Goal: Information Seeking & Learning: Learn about a topic

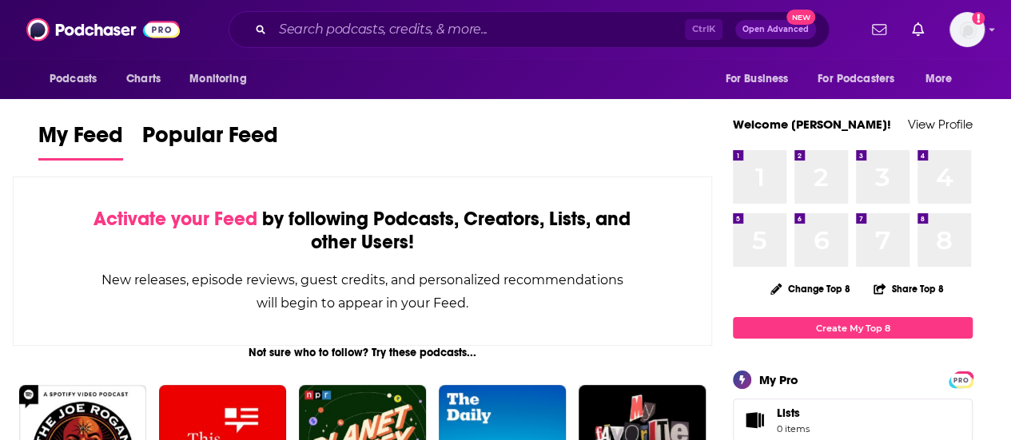
click at [348, 6] on div "Podcasts Charts Monitoring Ctrl K Open Advanced New For Business For Podcasters…" at bounding box center [505, 29] width 1011 height 59
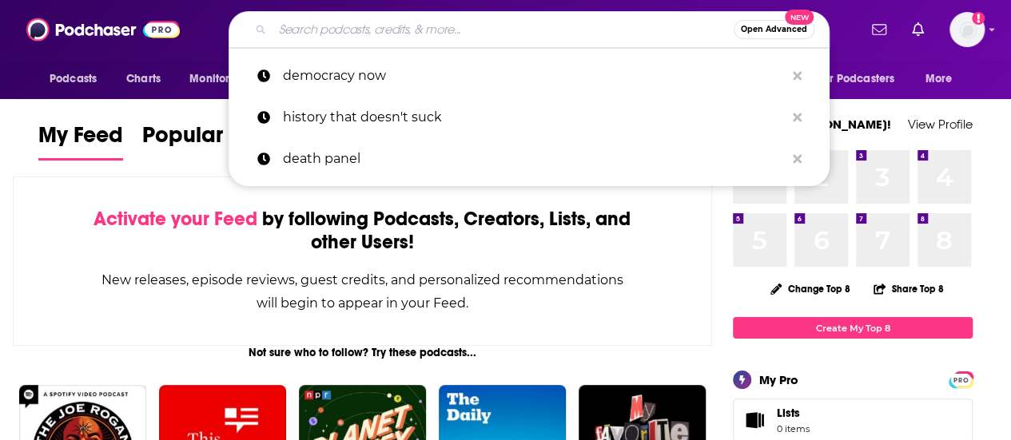
click at [358, 30] on input "Search podcasts, credits, & more..." at bounding box center [502, 30] width 461 height 26
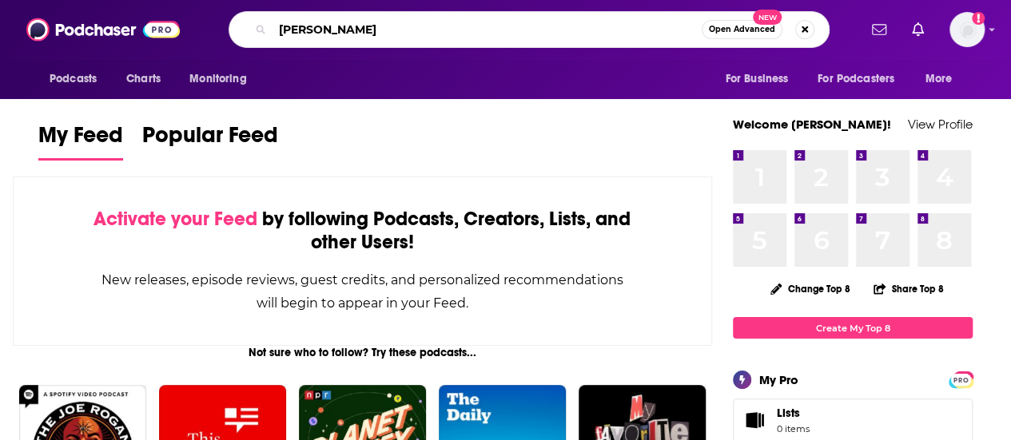
type input "[PERSON_NAME]"
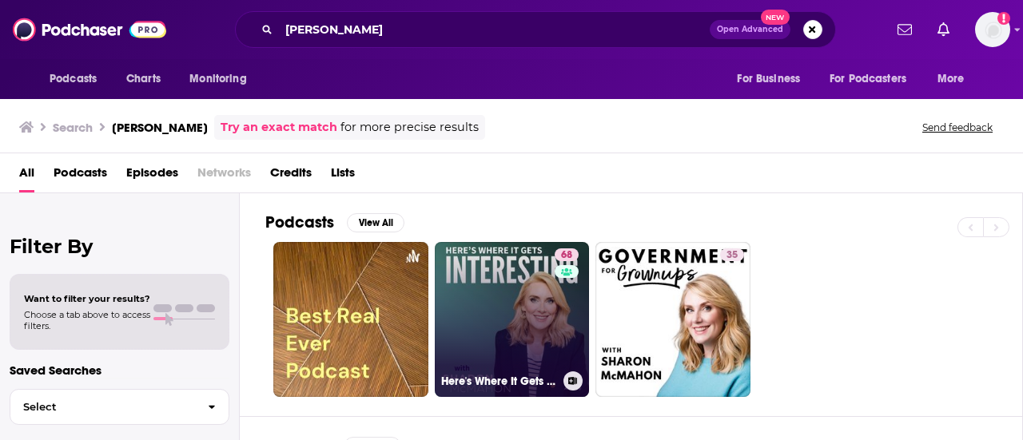
click at [495, 309] on link "68 Here's Where It Gets Interesting" at bounding box center [512, 319] width 155 height 155
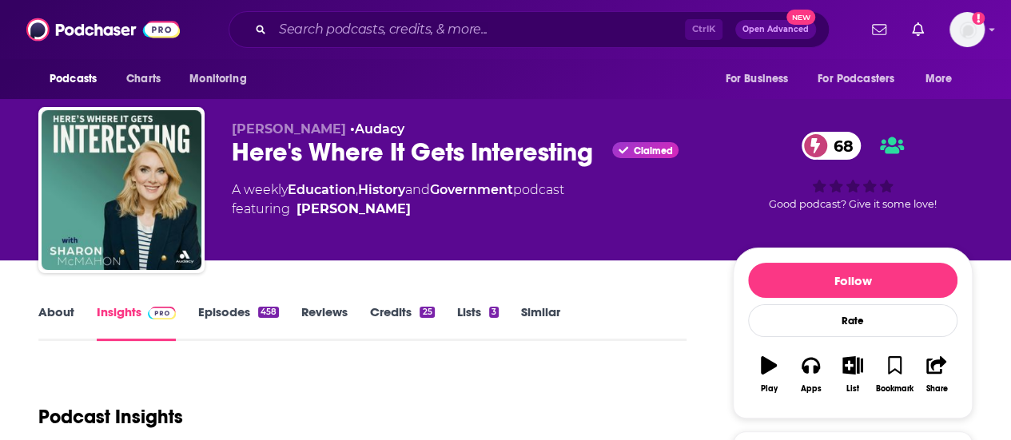
click at [229, 307] on link "Episodes 458" at bounding box center [238, 322] width 81 height 37
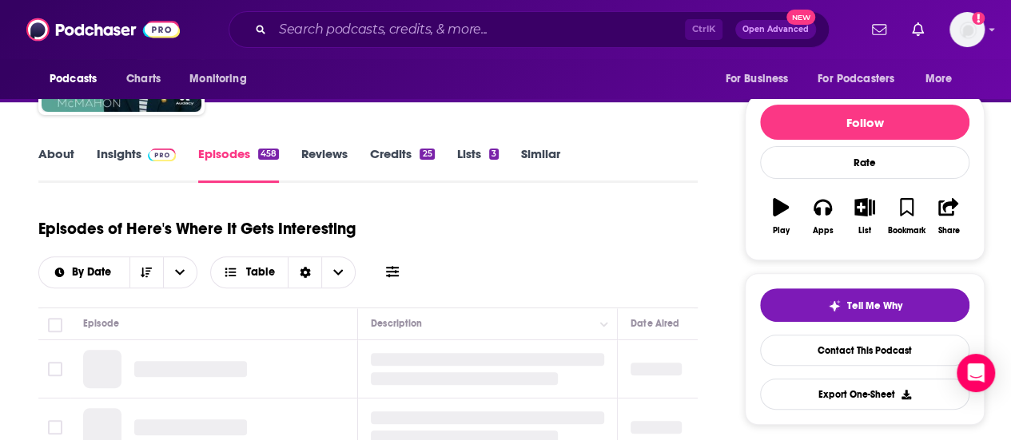
scroll to position [160, 0]
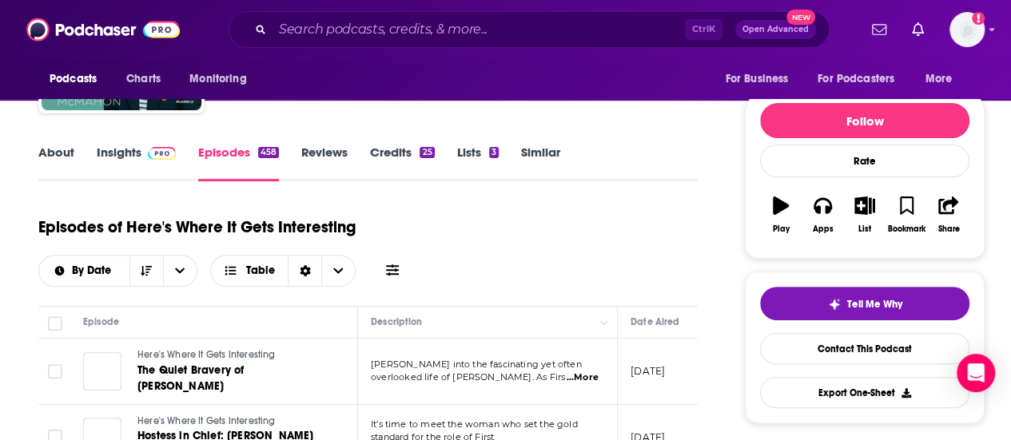
click at [60, 150] on link "About" at bounding box center [56, 163] width 36 height 37
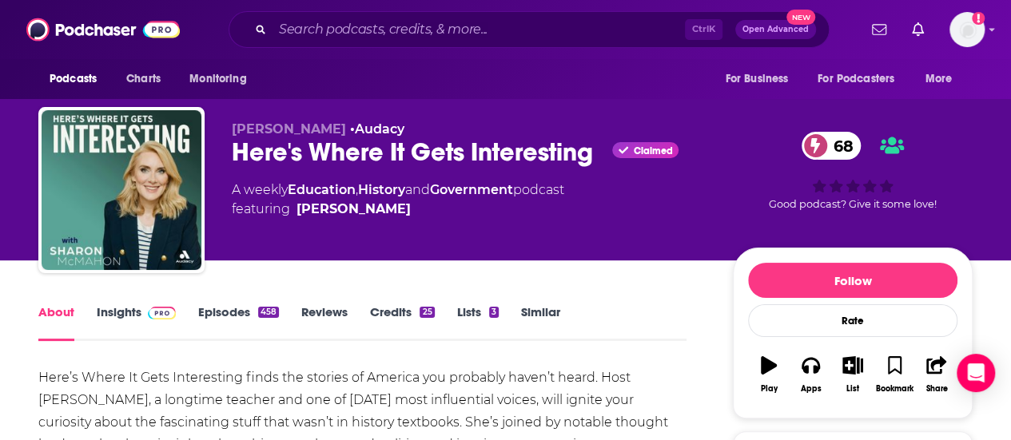
click at [134, 317] on link "Insights" at bounding box center [136, 322] width 79 height 37
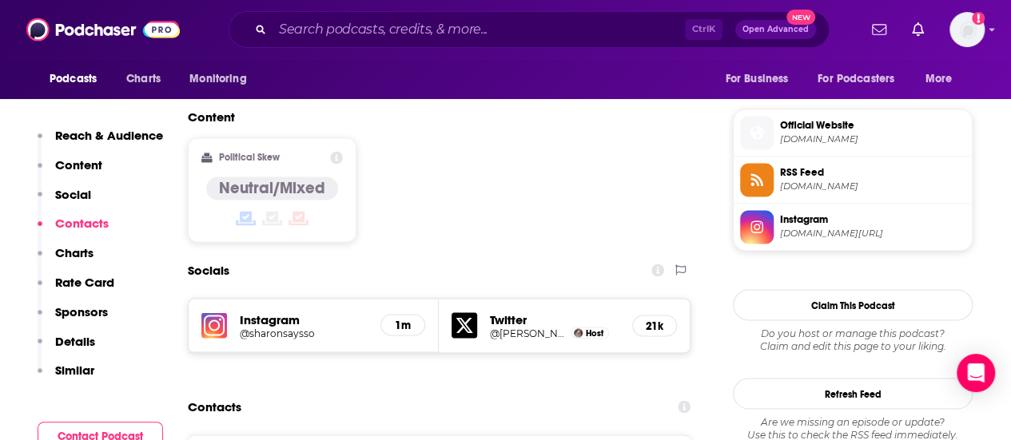
scroll to position [1199, 0]
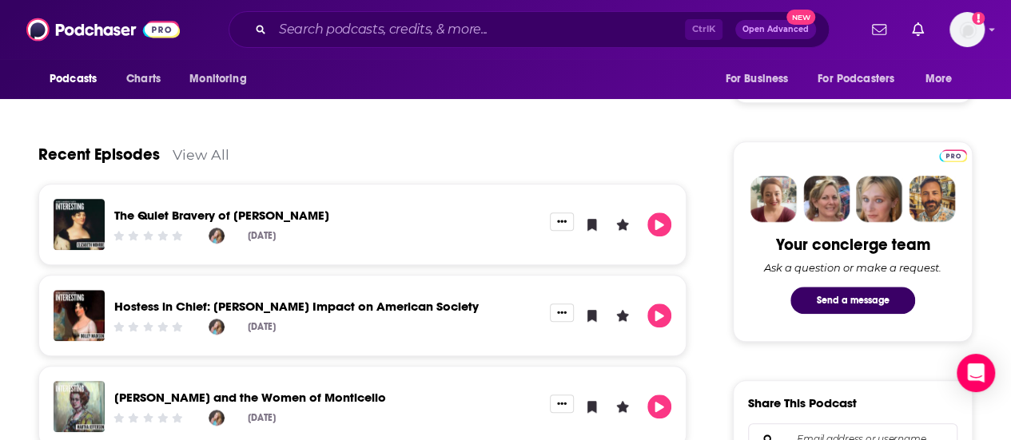
scroll to position [639, 0]
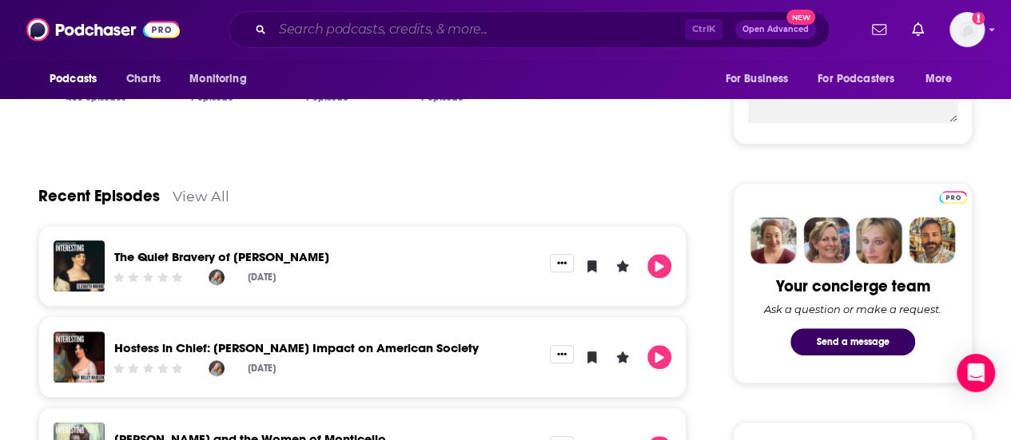
click at [380, 22] on input "Search podcasts, credits, & more..." at bounding box center [478, 30] width 412 height 26
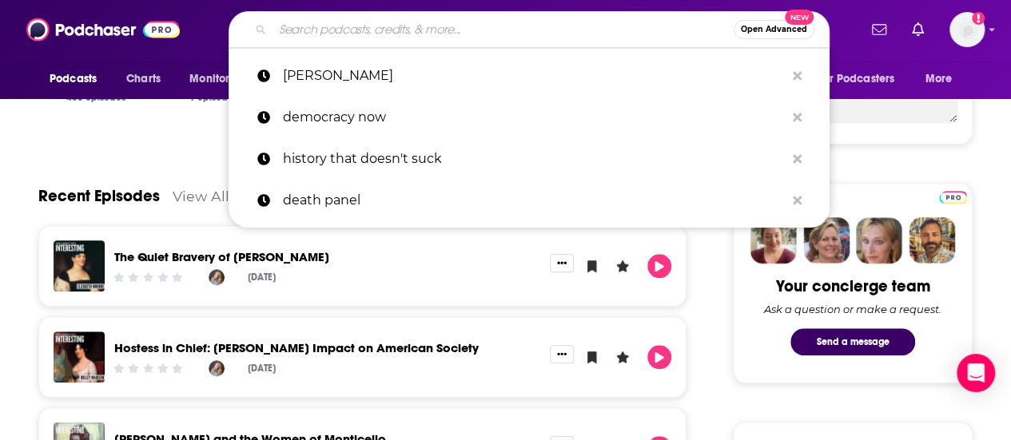
click at [315, 22] on input "Search podcasts, credits, & more..." at bounding box center [502, 30] width 461 height 26
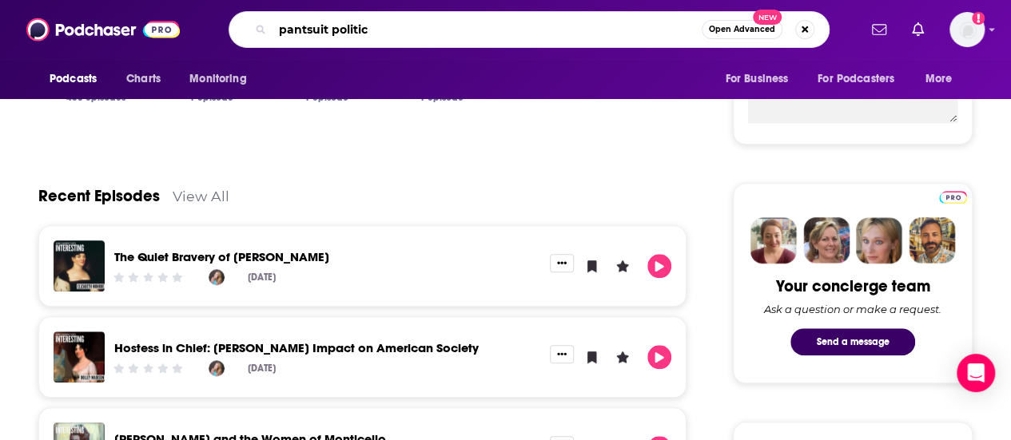
type input "pantsuit politics"
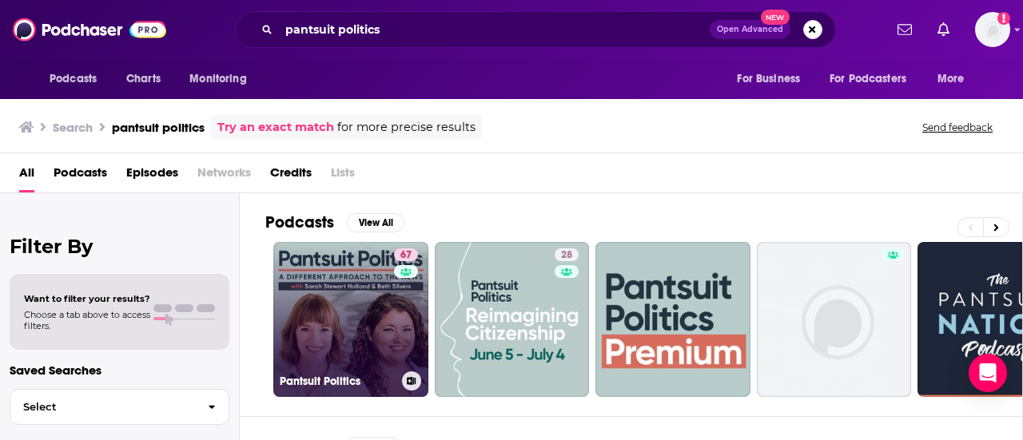
click at [328, 288] on link "67 Pantsuit Politics" at bounding box center [350, 319] width 155 height 155
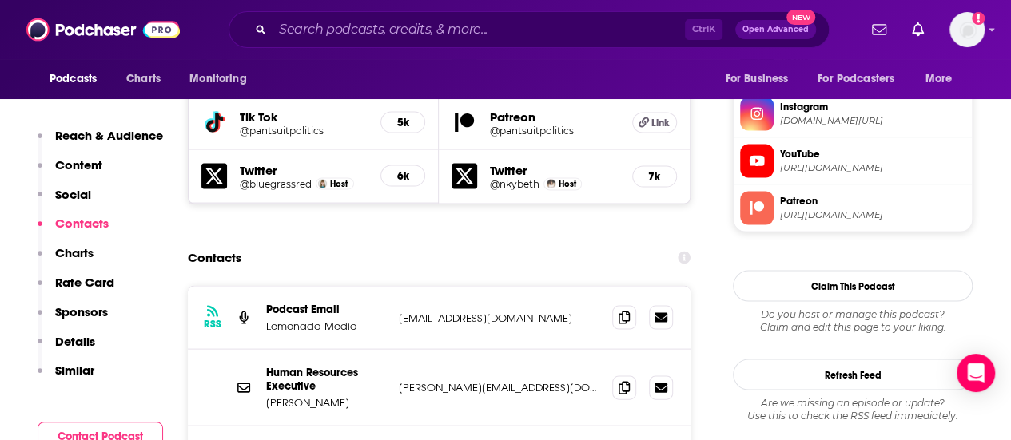
scroll to position [1678, 0]
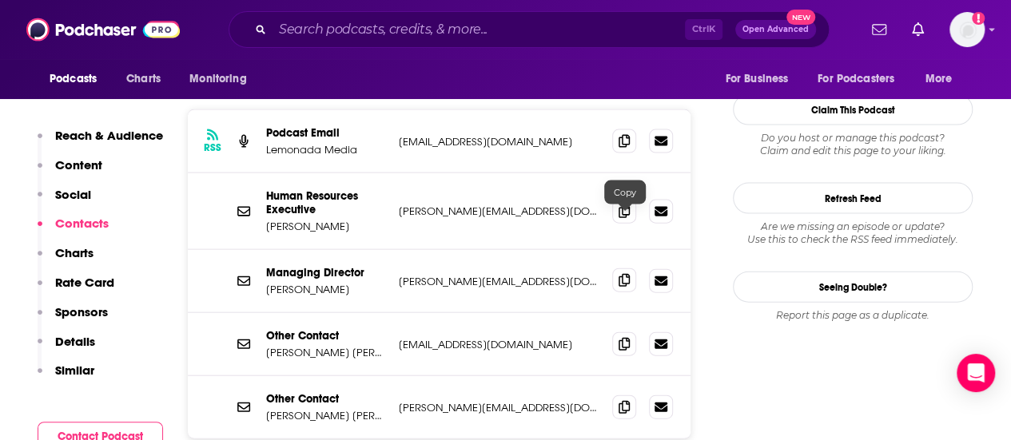
click at [634, 268] on span at bounding box center [624, 280] width 24 height 24
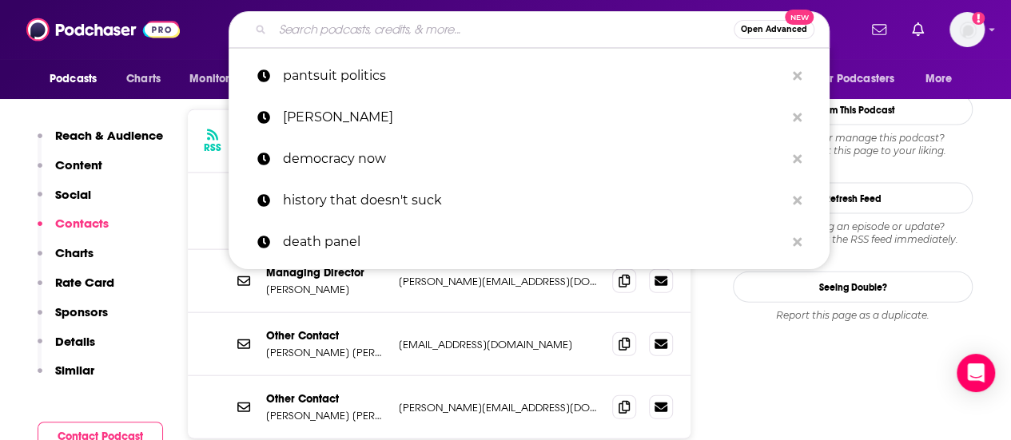
click at [310, 21] on input "Search podcasts, credits, & more..." at bounding box center [502, 30] width 461 height 26
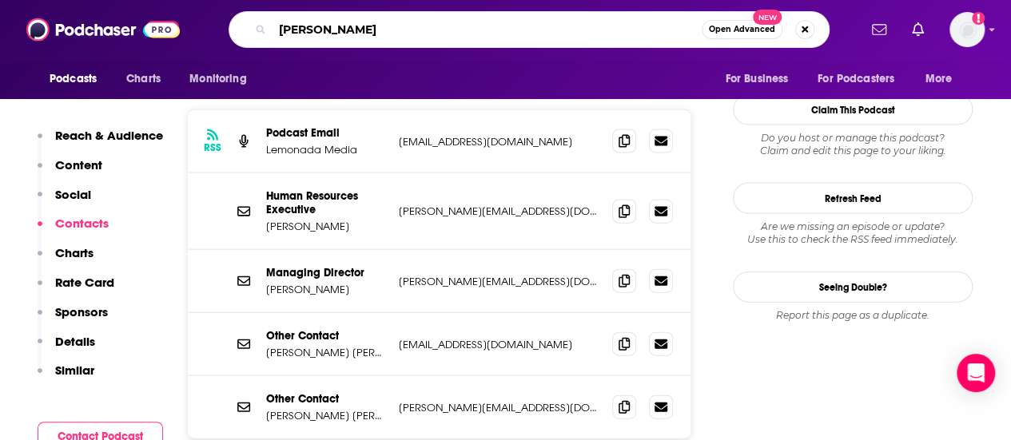
type input "[PERSON_NAME]"
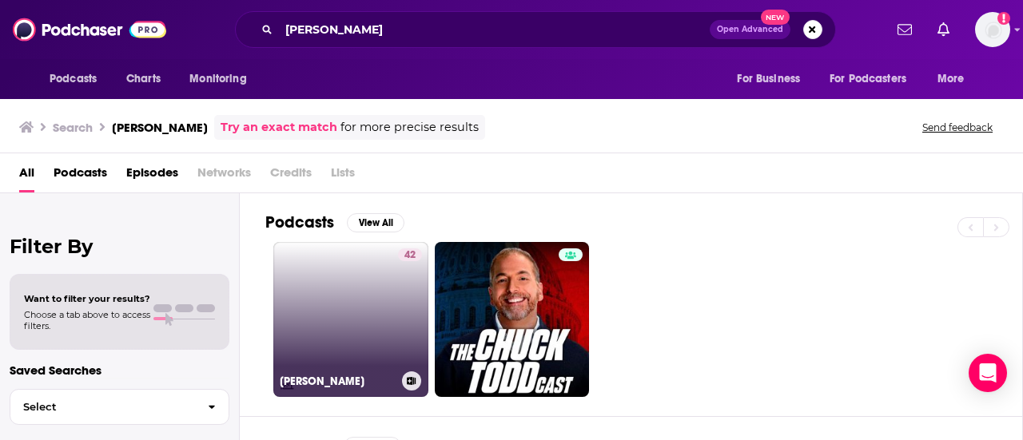
click at [347, 284] on link "42 [PERSON_NAME]" at bounding box center [350, 319] width 155 height 155
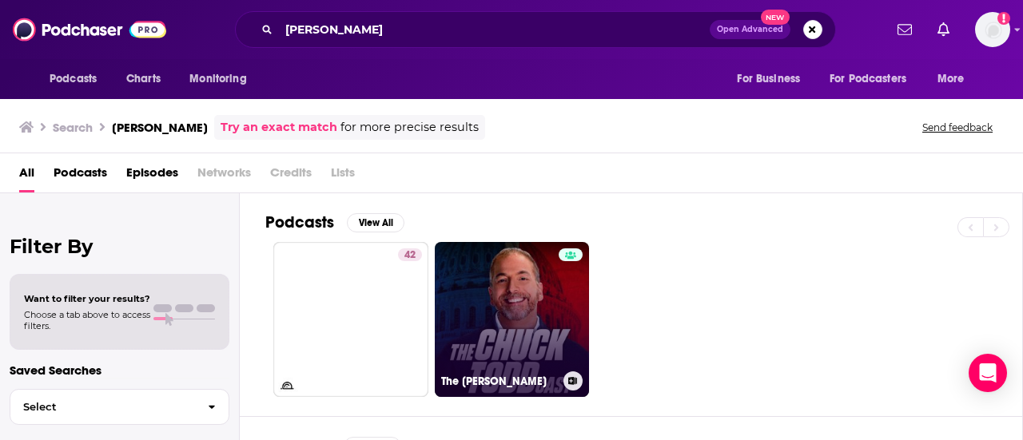
click at [521, 303] on link "The [PERSON_NAME]" at bounding box center [512, 319] width 155 height 155
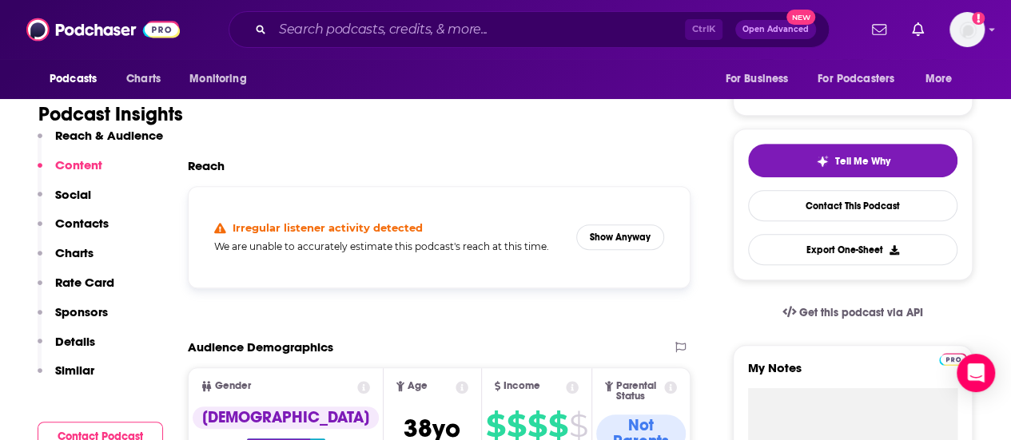
scroll to position [160, 0]
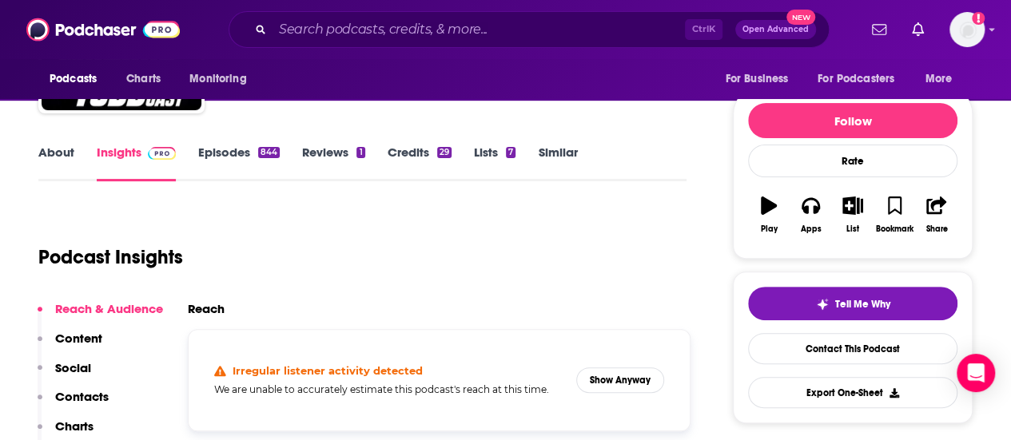
click at [240, 145] on link "Episodes 844" at bounding box center [239, 163] width 82 height 37
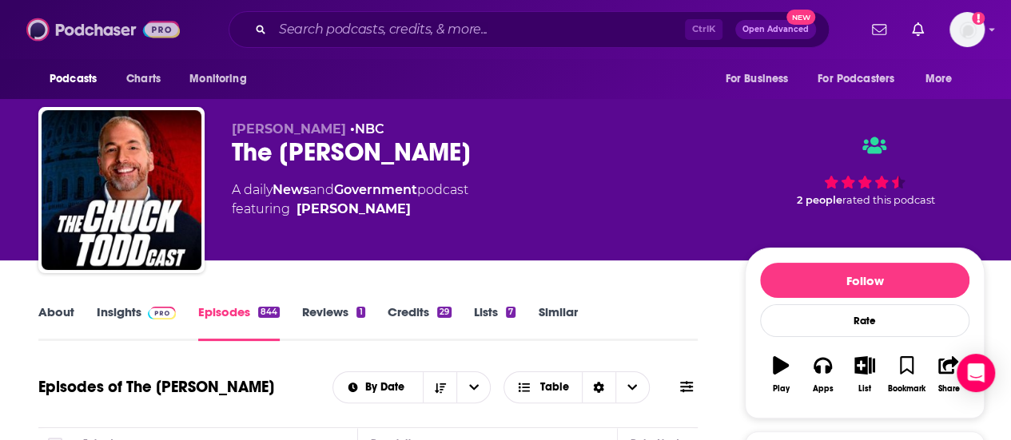
click at [86, 36] on img at bounding box center [102, 29] width 153 height 30
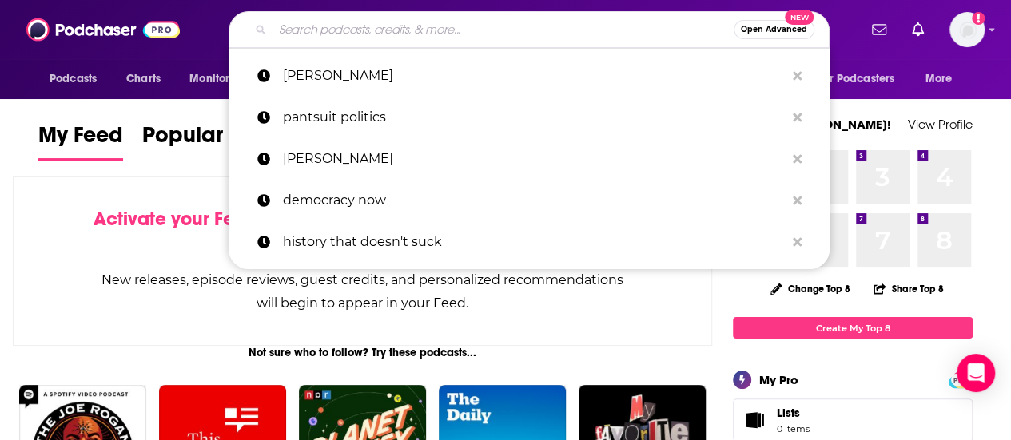
click at [520, 29] on input "Search podcasts, credits, & more..." at bounding box center [502, 30] width 461 height 26
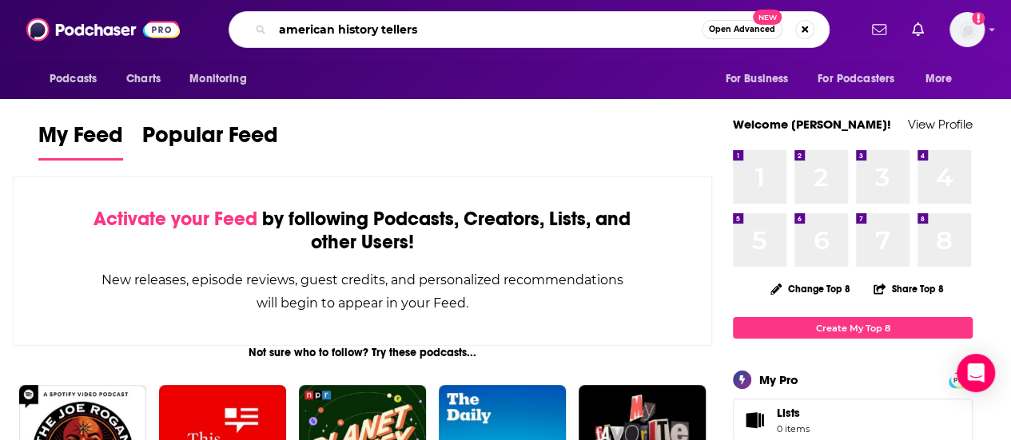
type input "american history tellers"
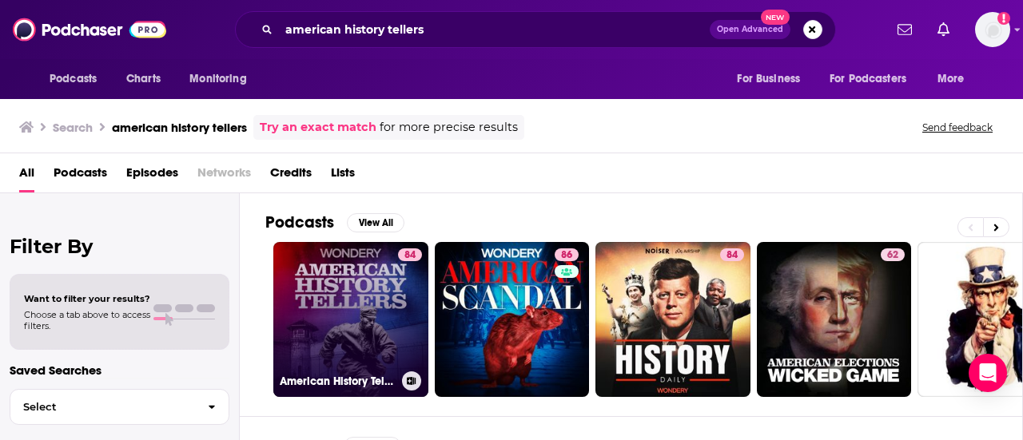
click at [369, 308] on link "84 American History Tellers" at bounding box center [350, 319] width 155 height 155
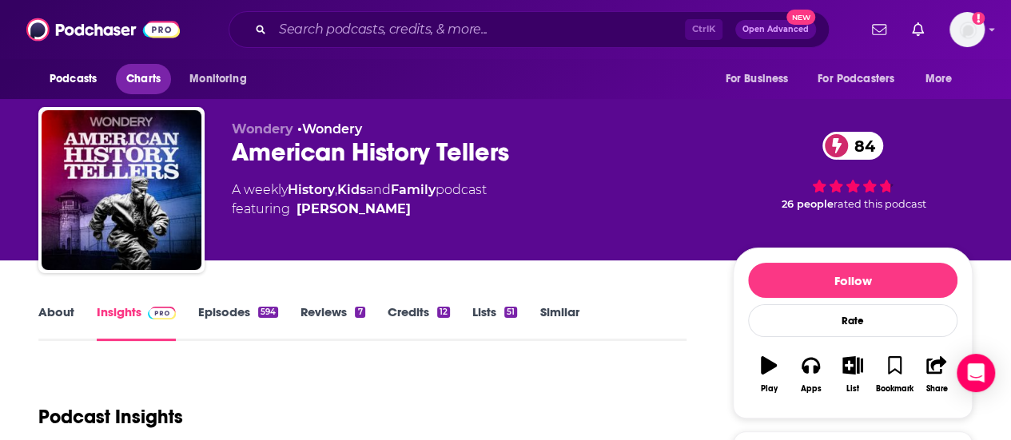
click at [133, 93] on link "Charts" at bounding box center [143, 79] width 54 height 30
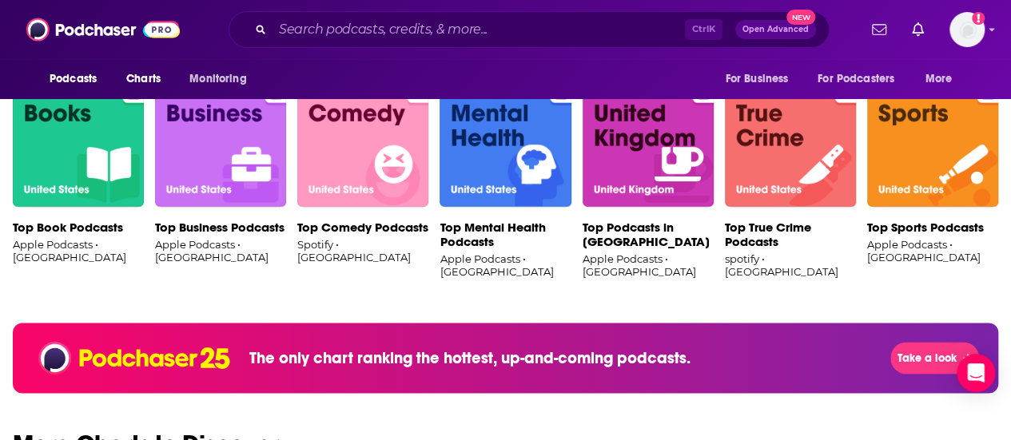
scroll to position [1279, 0]
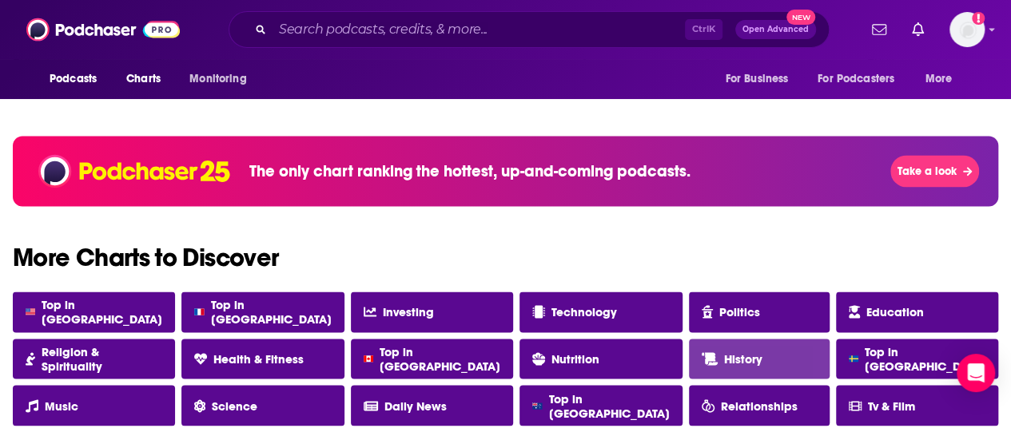
click at [743, 343] on link "History" at bounding box center [759, 359] width 141 height 41
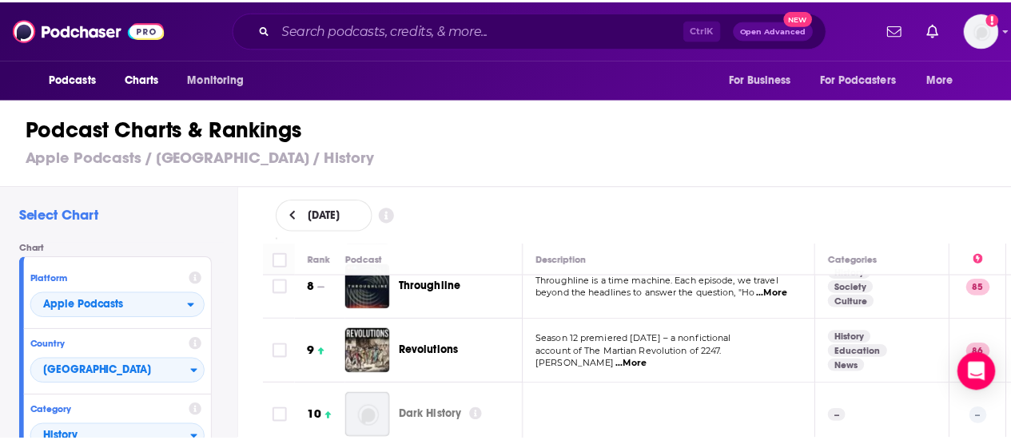
scroll to position [639, 0]
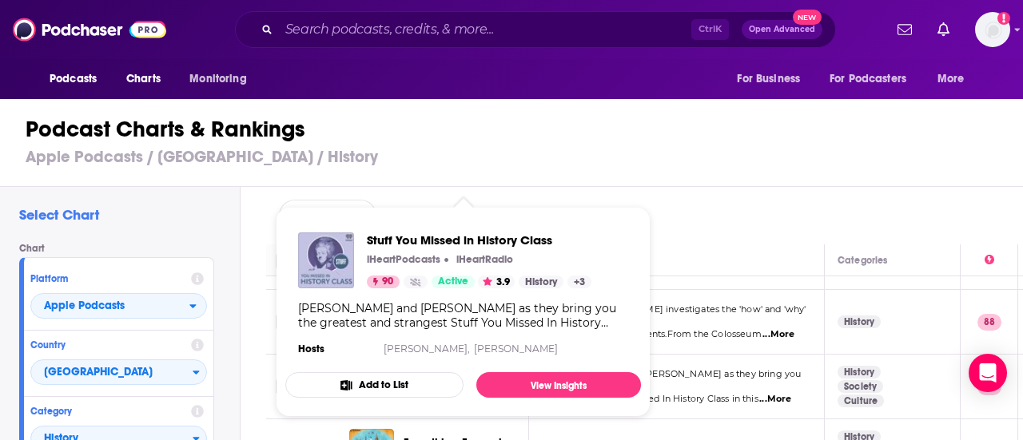
click at [332, 251] on img "Stuff You Missed in History Class" at bounding box center [326, 261] width 56 height 56
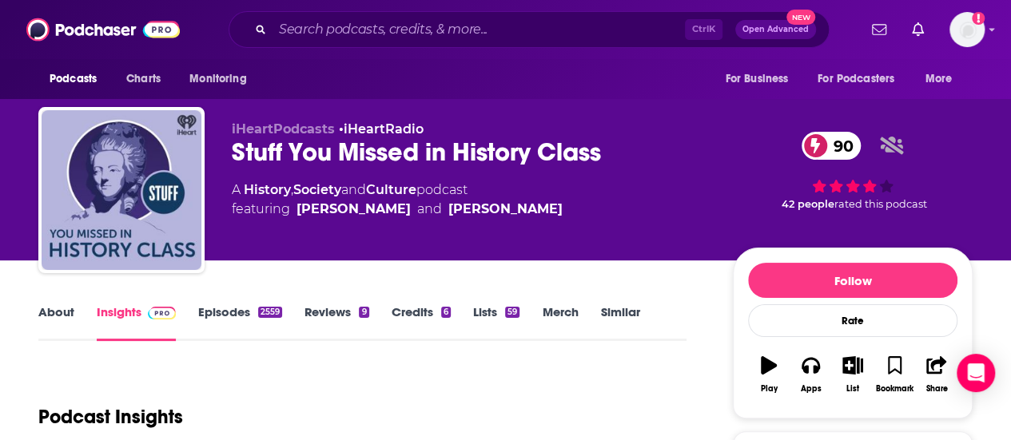
click at [224, 306] on link "Episodes 2559" at bounding box center [240, 322] width 84 height 37
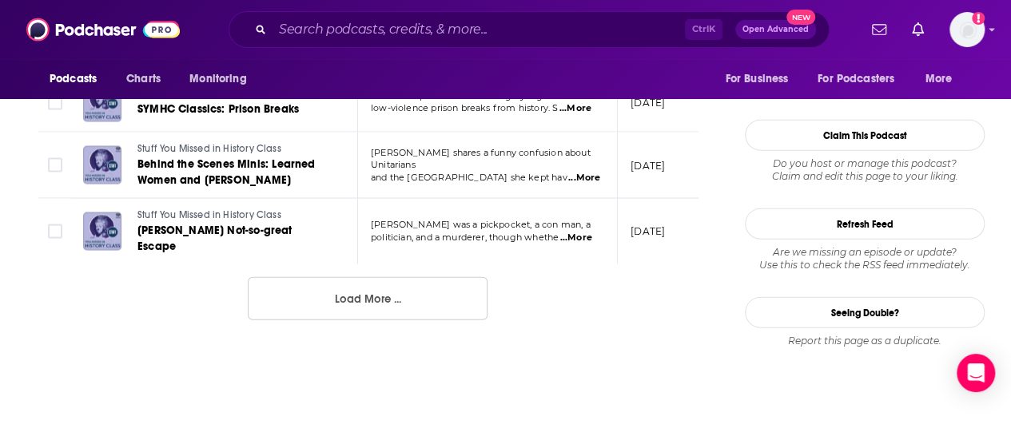
scroll to position [1598, 0]
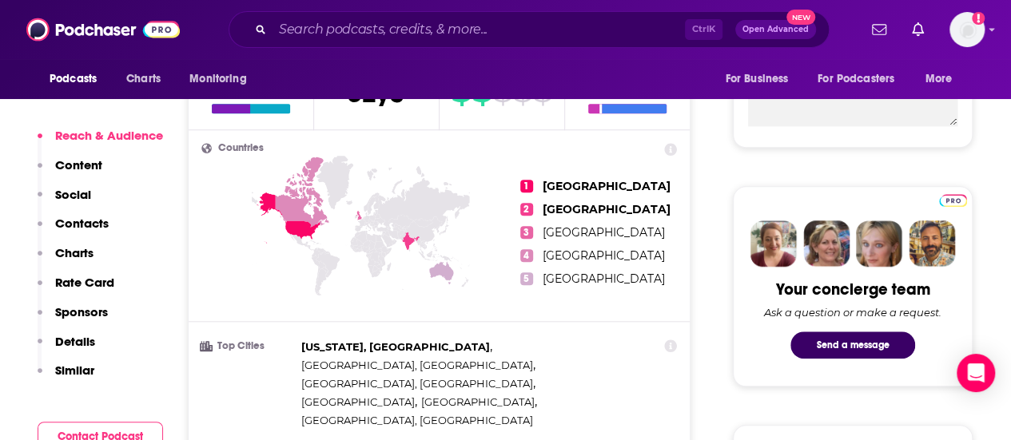
scroll to position [639, 0]
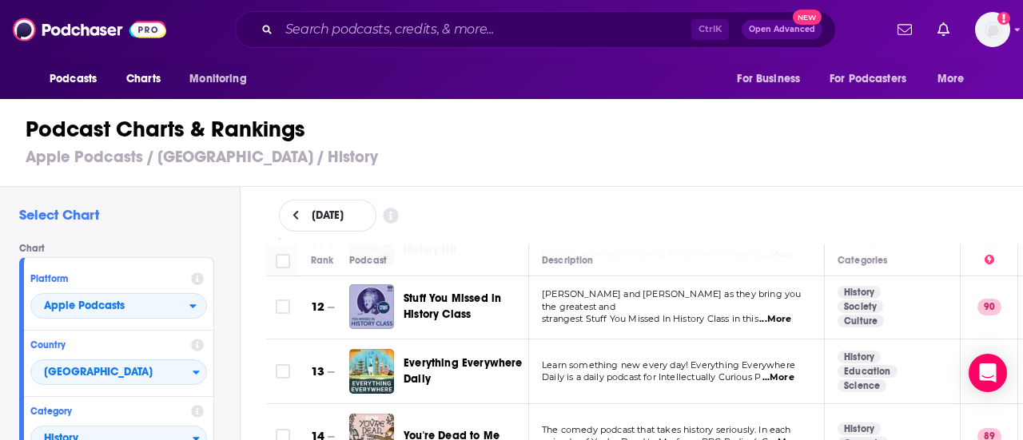
scroll to position [487, 0]
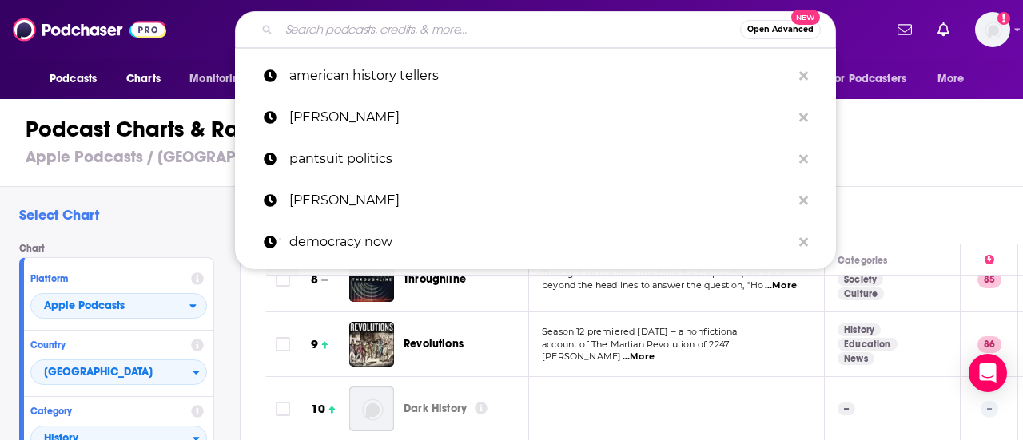
click at [454, 23] on input "Search podcasts, credits, & more..." at bounding box center [509, 30] width 461 height 26
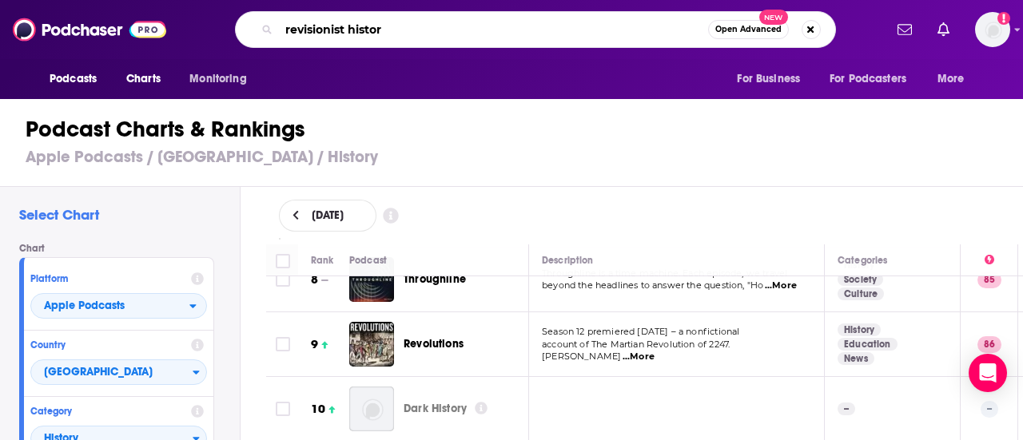
type input "revisionist history"
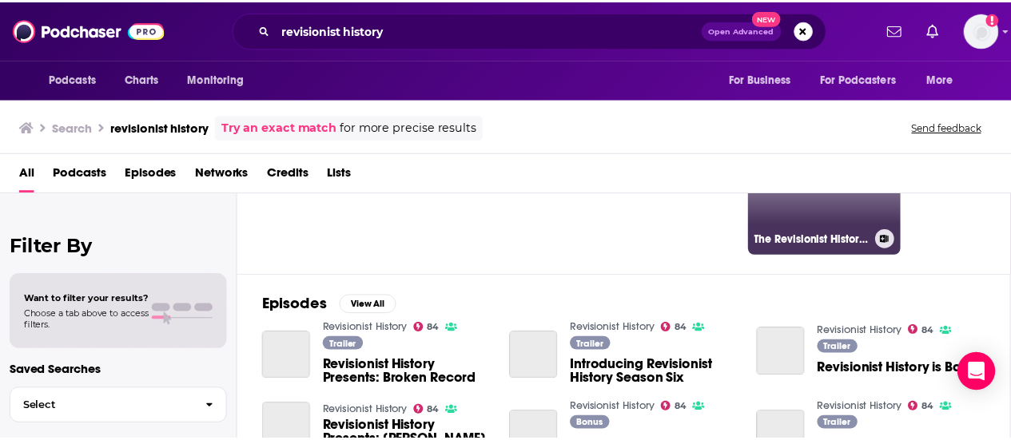
scroll to position [320, 0]
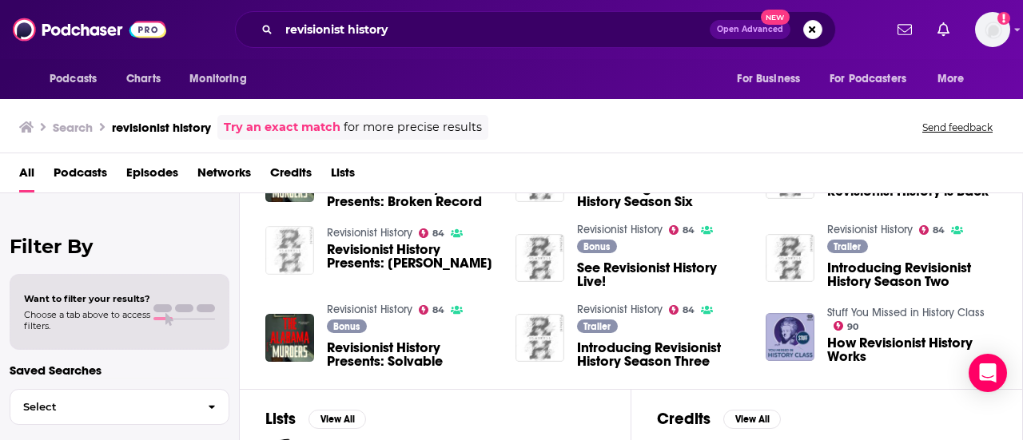
click at [278, 245] on img "Revisionist History Presents: Rick Rubin" at bounding box center [289, 250] width 49 height 49
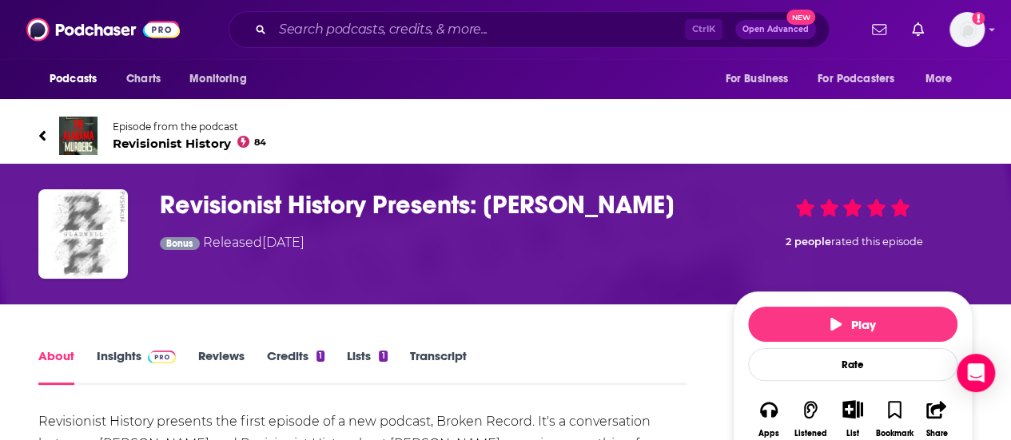
click at [127, 351] on link "Insights" at bounding box center [136, 366] width 79 height 37
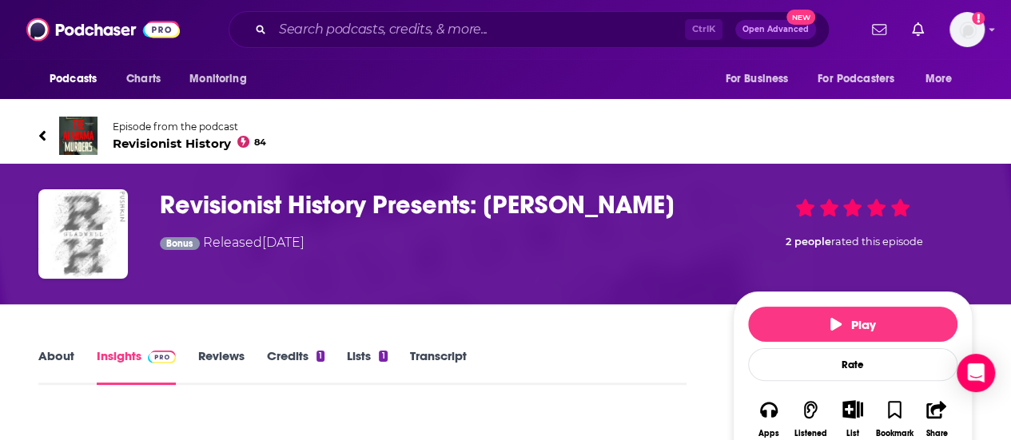
click at [210, 141] on span "Revisionist History 84" at bounding box center [189, 143] width 153 height 15
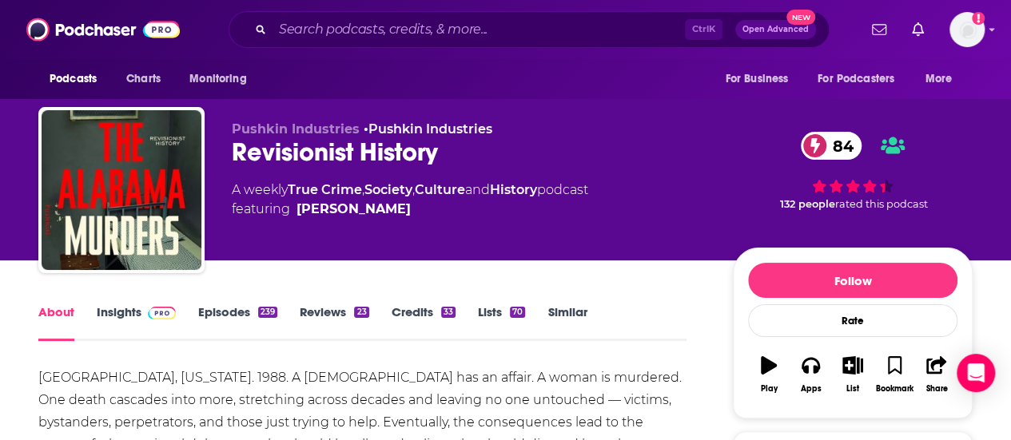
click at [219, 311] on link "Episodes 239" at bounding box center [237, 322] width 79 height 37
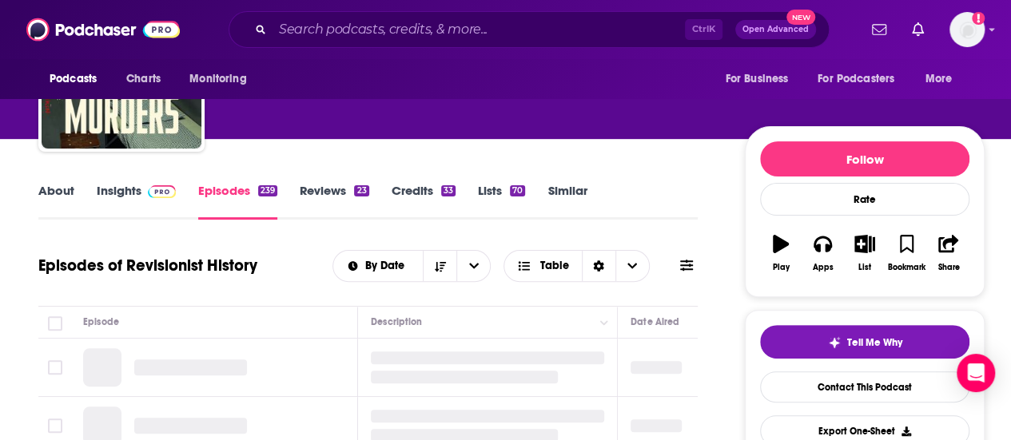
scroll to position [240, 0]
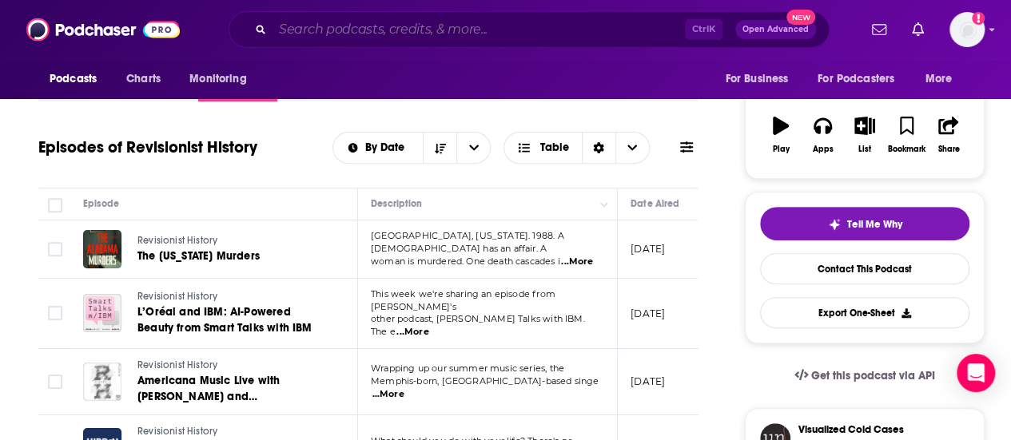
click at [543, 31] on input "Search podcasts, credits, & more..." at bounding box center [478, 30] width 412 height 26
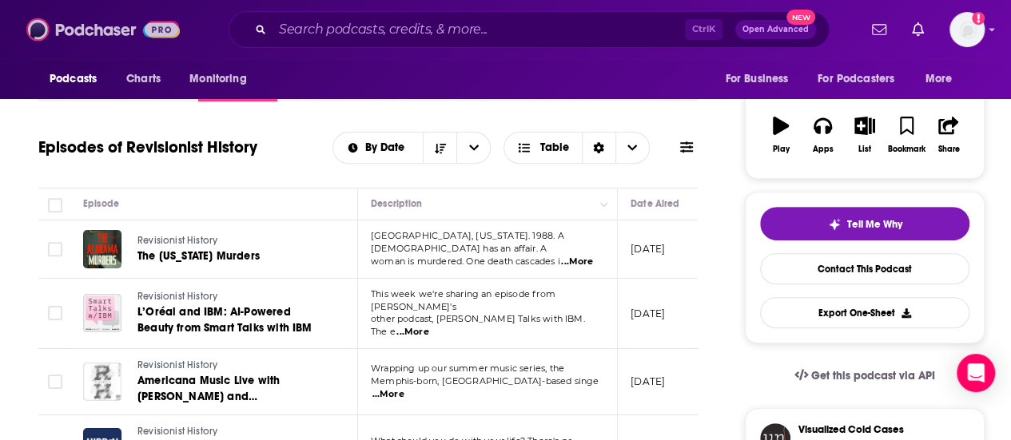
click at [96, 20] on img at bounding box center [102, 29] width 153 height 30
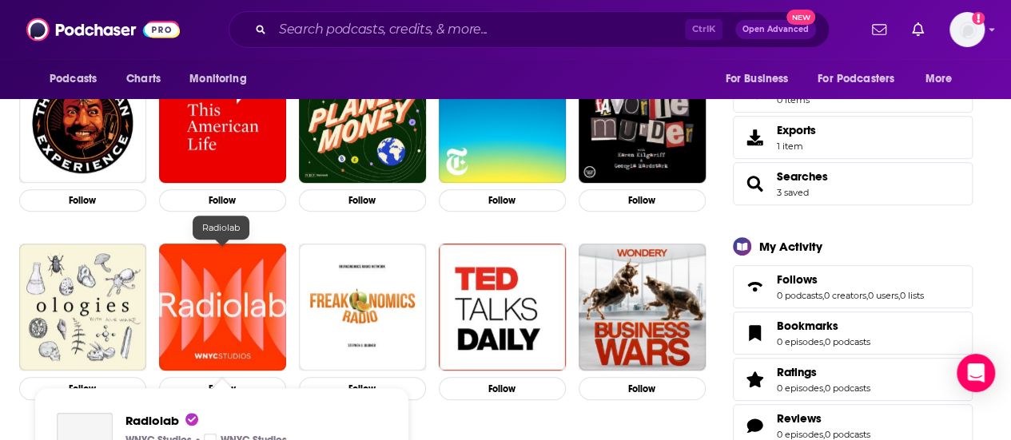
scroll to position [400, 0]
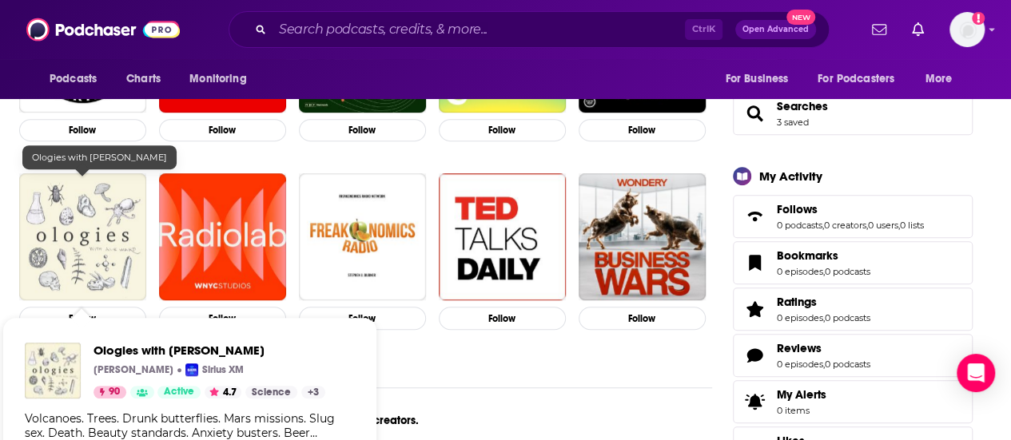
click at [66, 241] on img "Ologies with Alie Ward" at bounding box center [82, 236] width 127 height 127
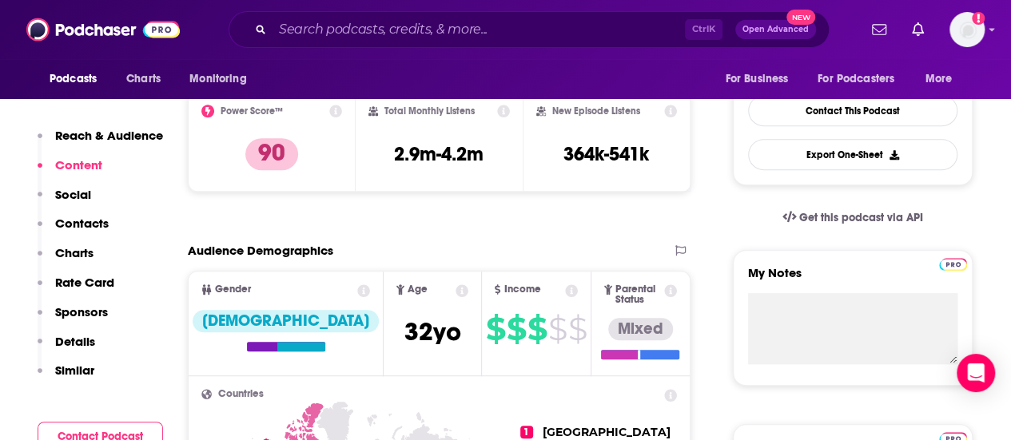
scroll to position [80, 0]
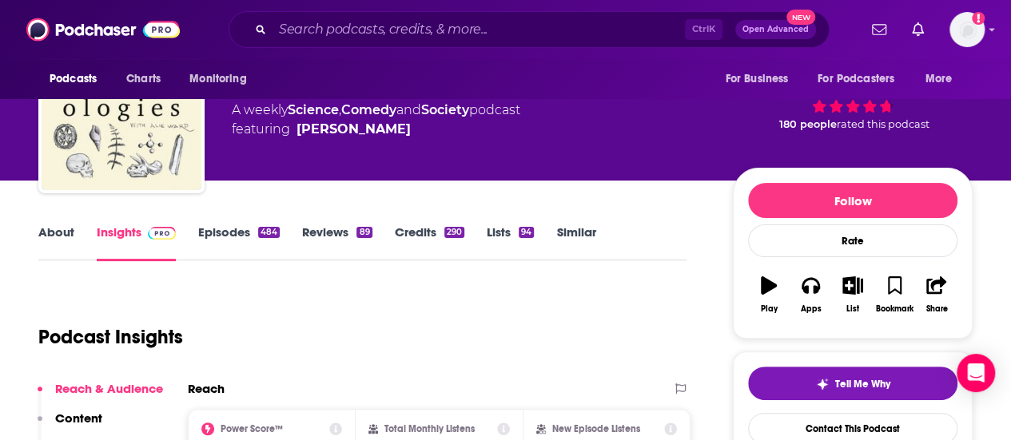
click at [201, 234] on link "Episodes 484" at bounding box center [239, 243] width 82 height 37
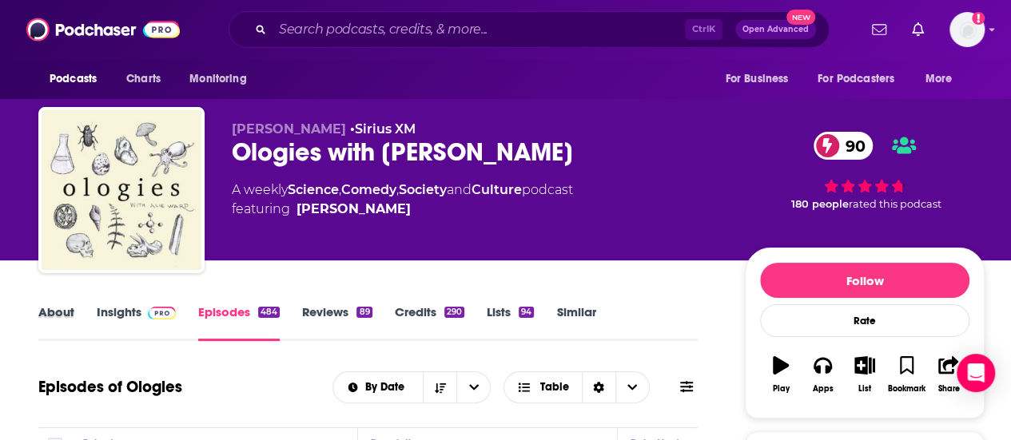
click at [90, 328] on div "About" at bounding box center [67, 322] width 58 height 37
click at [42, 319] on link "About" at bounding box center [56, 322] width 36 height 37
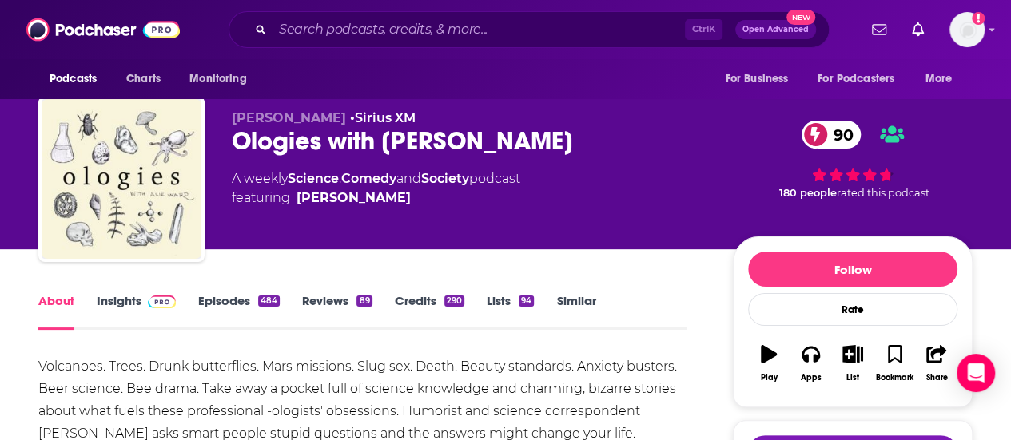
scroll to position [160, 0]
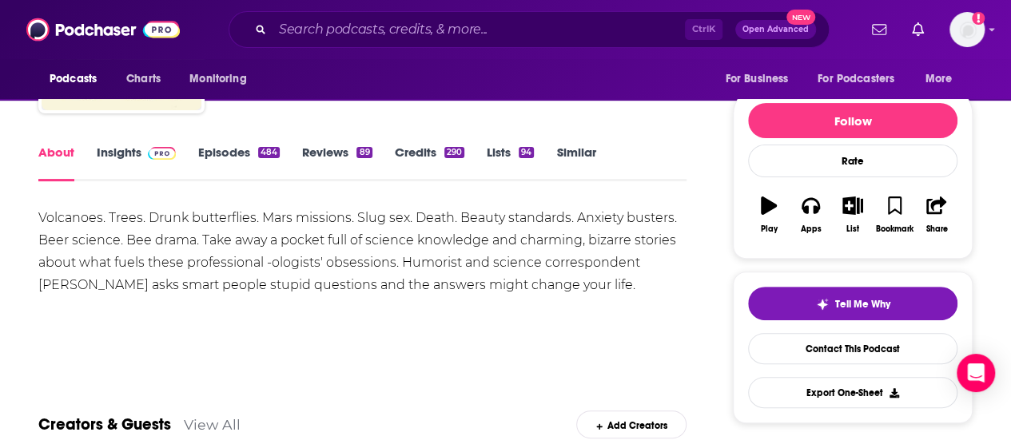
click at [155, 157] on img at bounding box center [162, 153] width 28 height 13
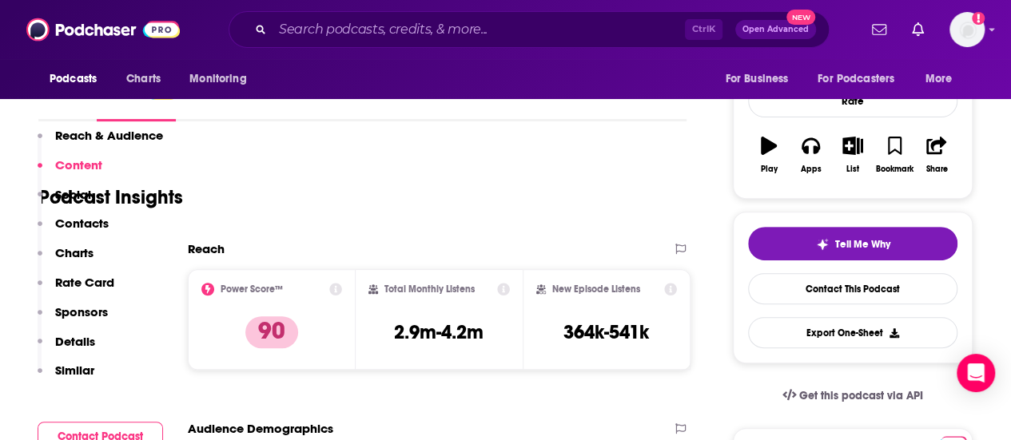
scroll to position [80, 0]
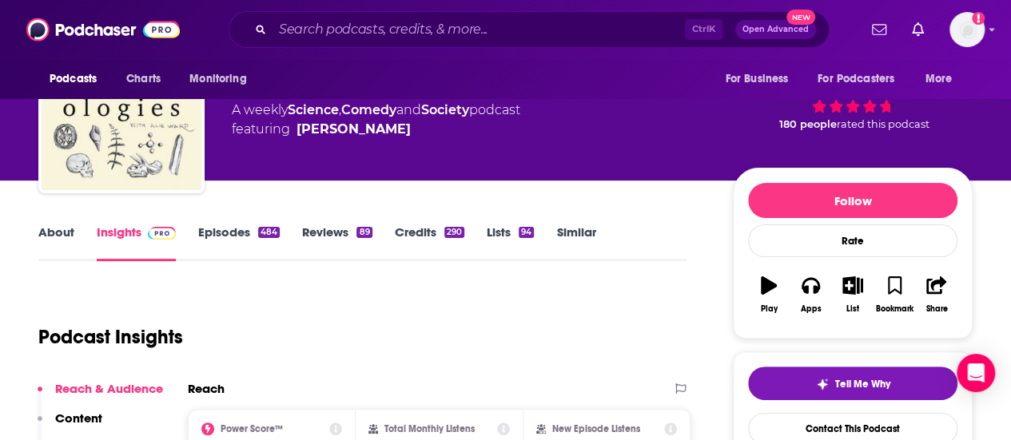
click at [206, 243] on link "Episodes 484" at bounding box center [239, 243] width 82 height 37
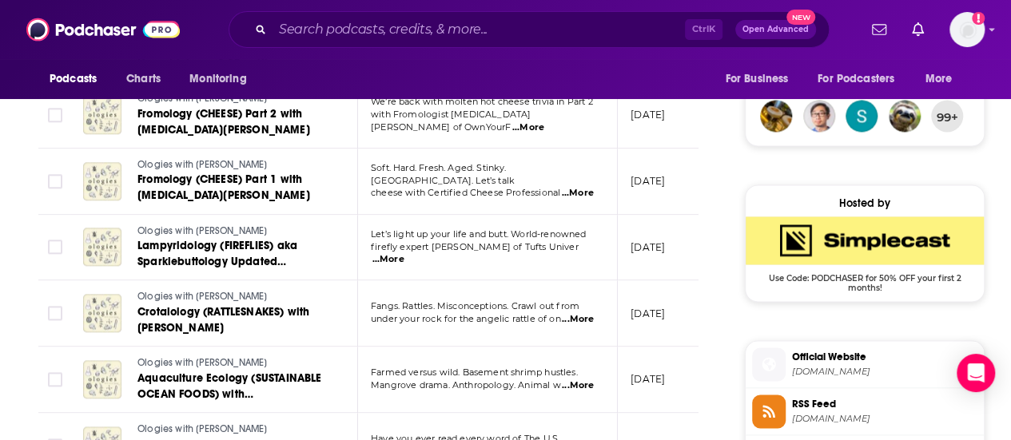
scroll to position [1207, 0]
